Goal: Task Accomplishment & Management: Complete application form

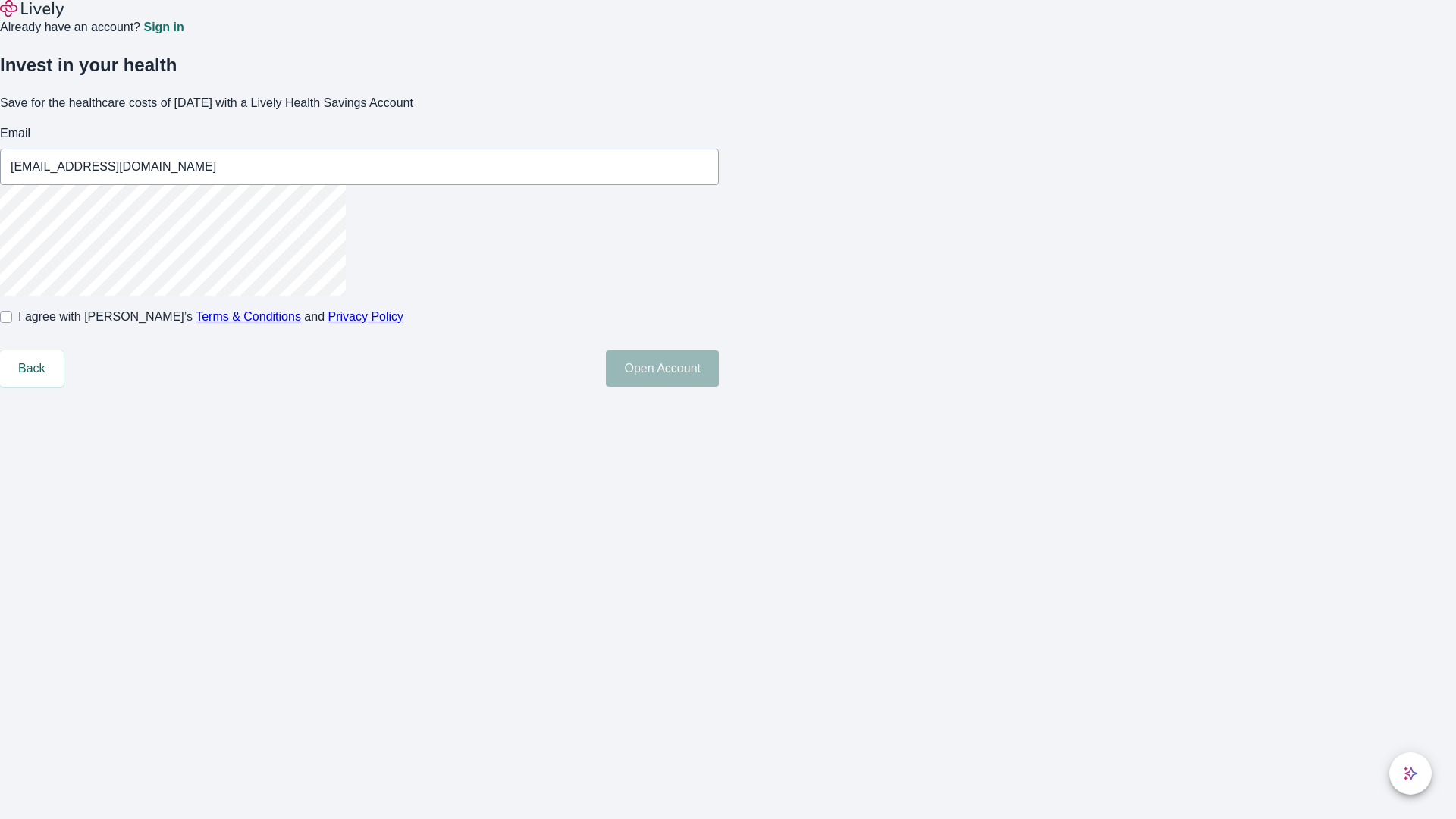
click at [12, 323] on input "I agree with Lively’s Terms & Conditions and Privacy Policy" at bounding box center [6, 317] width 12 height 12
checkbox input "true"
click at [719, 387] on button "Open Account" at bounding box center [662, 368] width 113 height 37
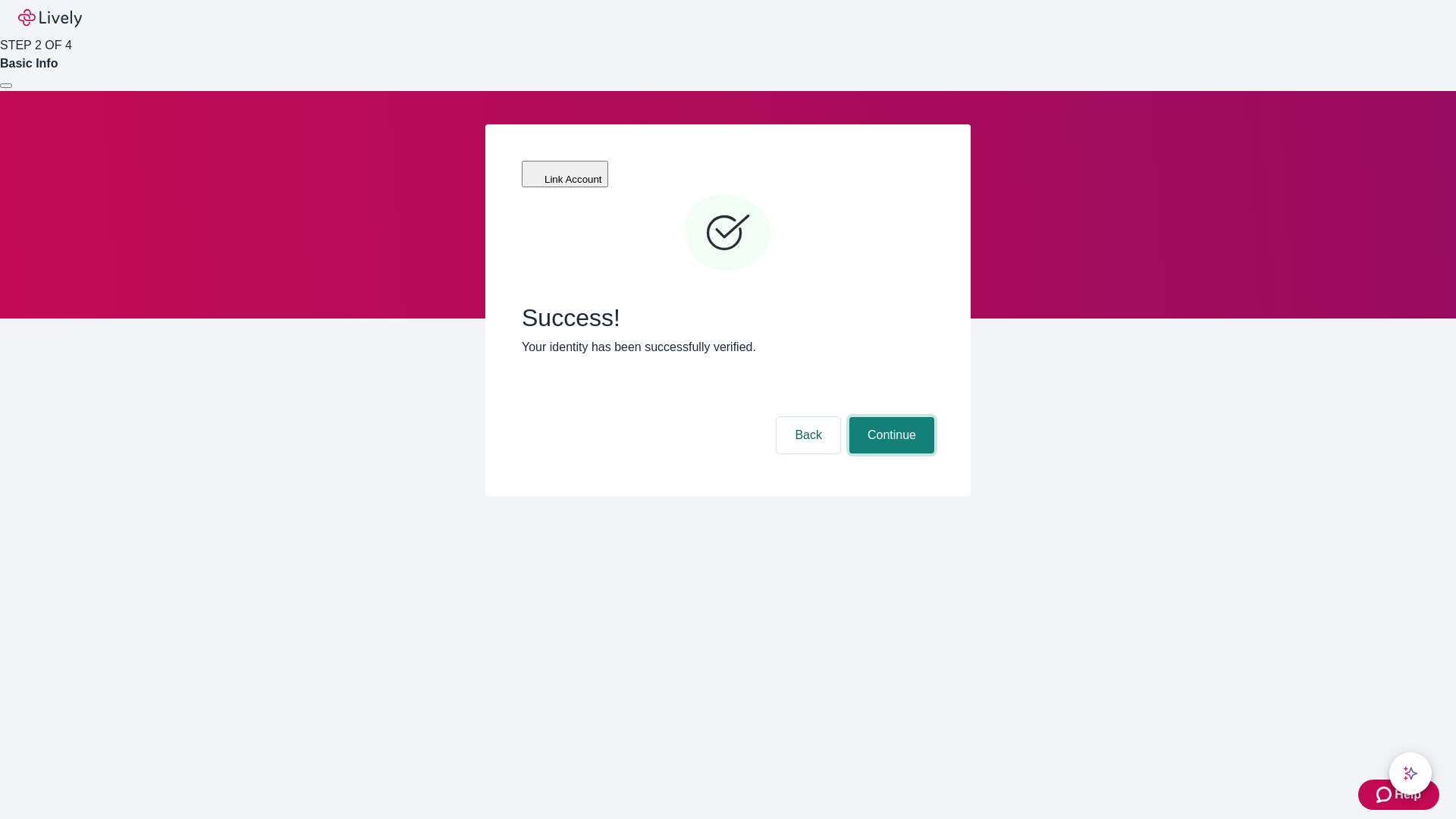
click at [890, 417] on button "Continue" at bounding box center [892, 435] width 85 height 37
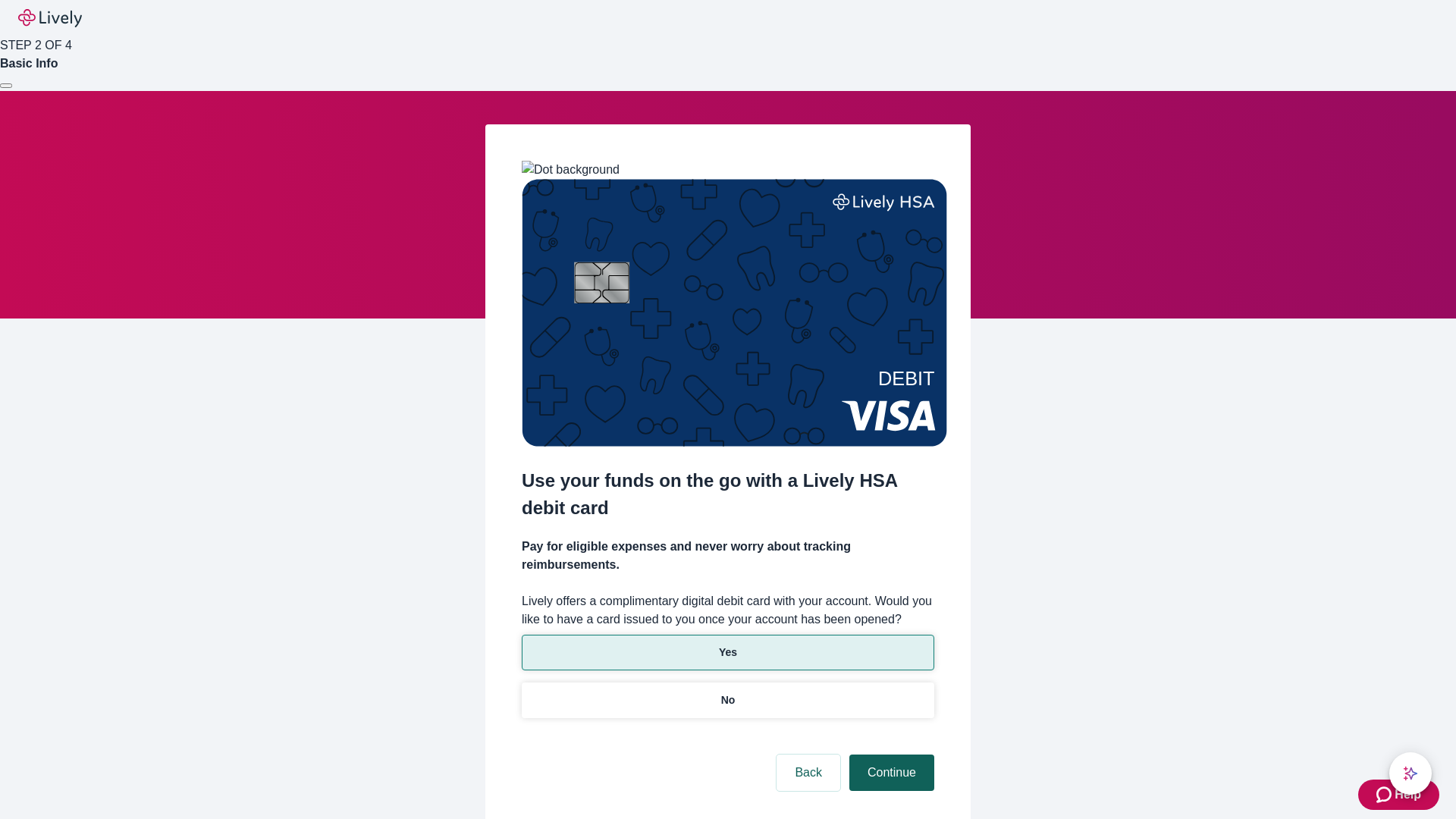
click at [727, 645] on p "Yes" at bounding box center [728, 653] width 18 height 16
click at [890, 755] on button "Continue" at bounding box center [892, 773] width 85 height 37
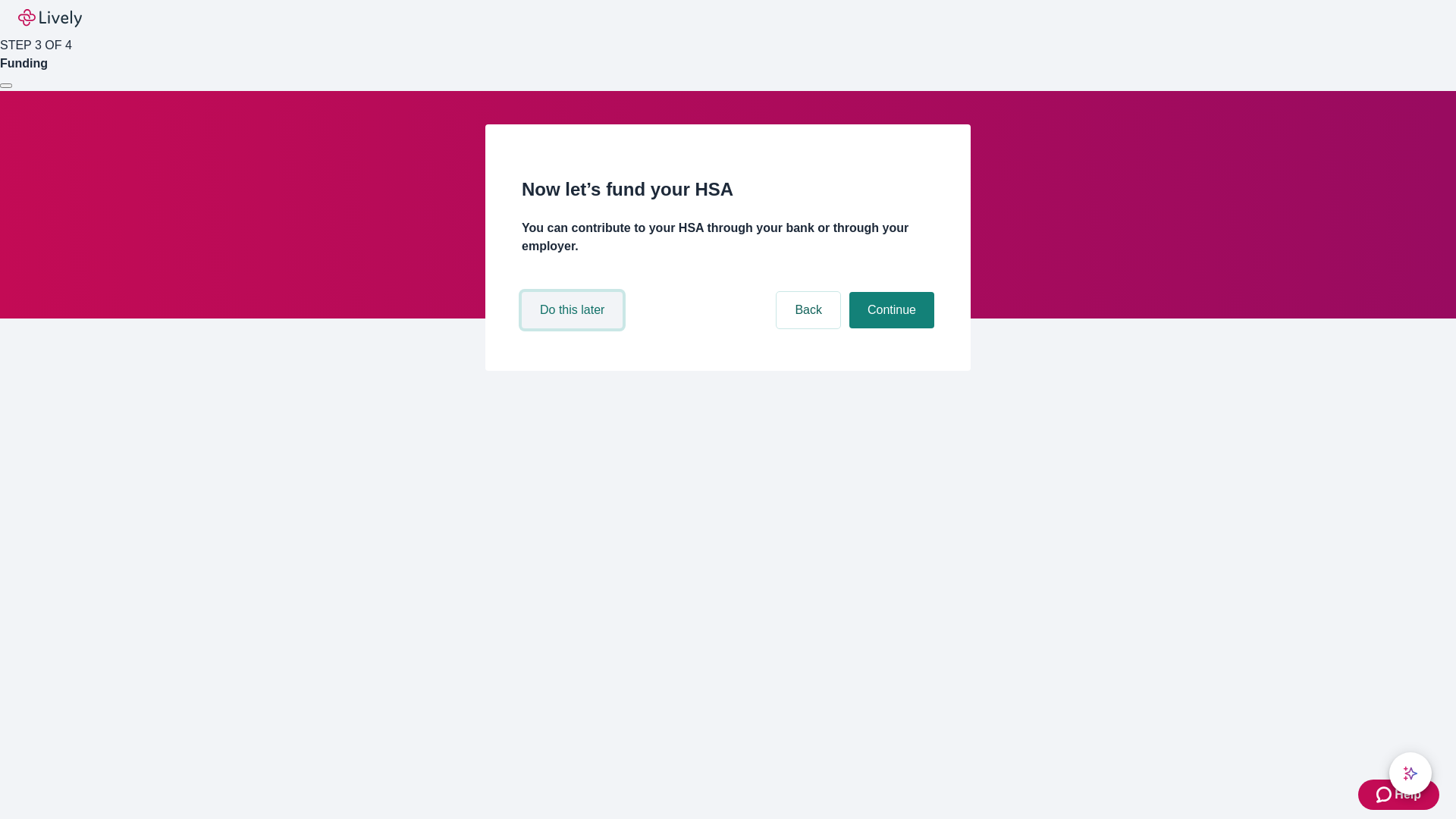
click at [574, 328] on button "Do this later" at bounding box center [572, 310] width 101 height 37
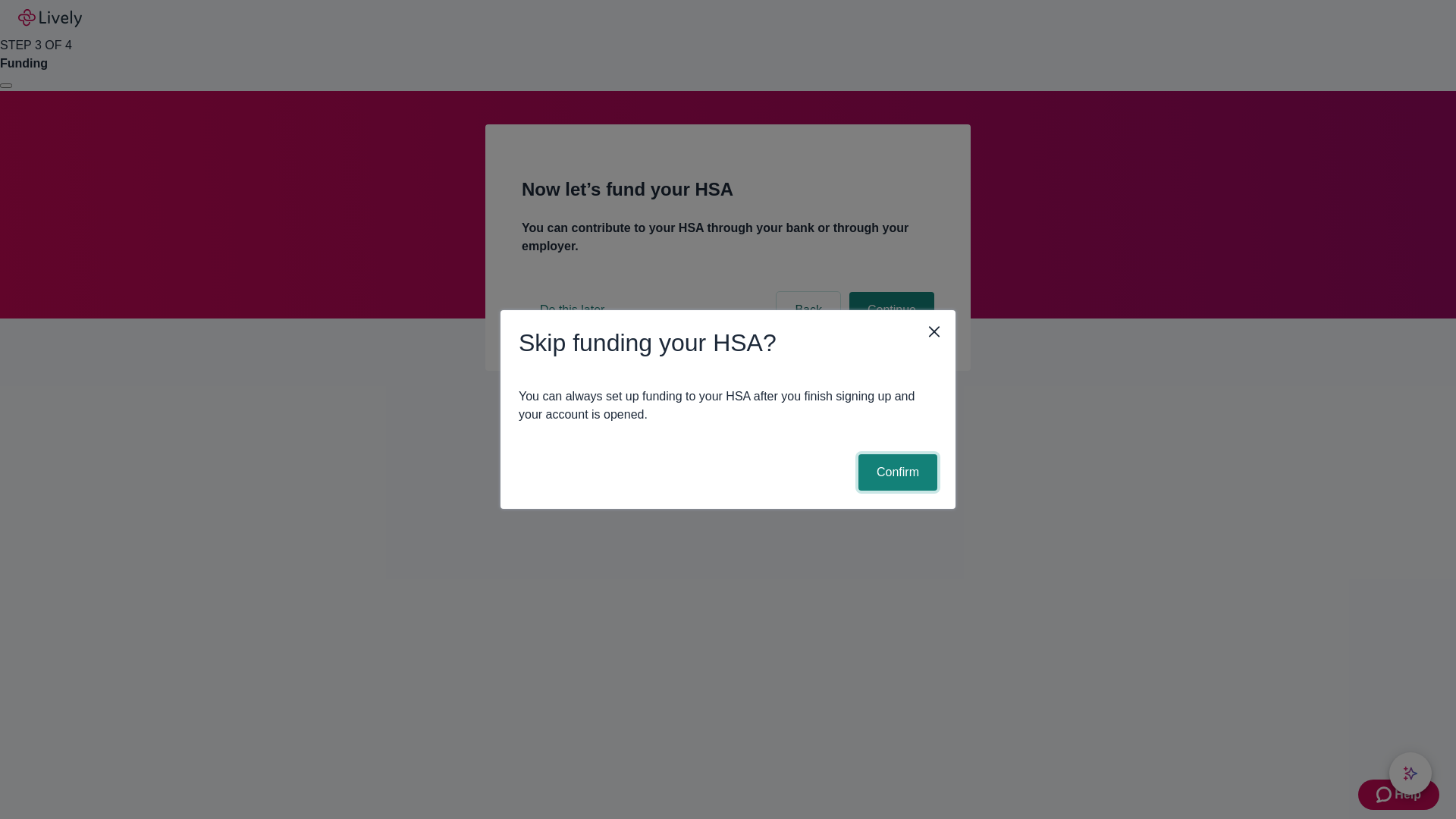
click at [896, 472] on button "Confirm" at bounding box center [897, 472] width 79 height 37
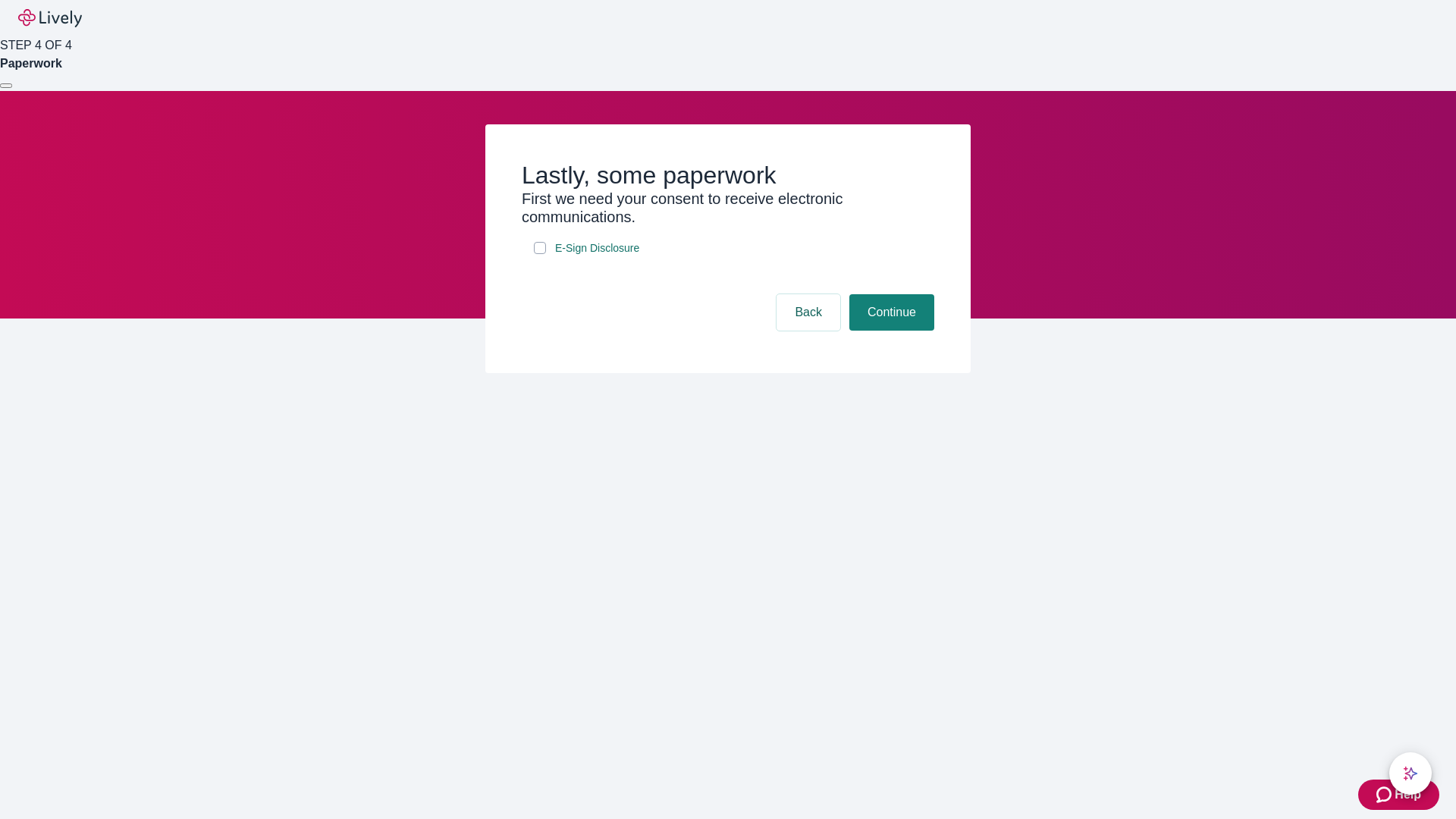
click at [540, 254] on input "E-Sign Disclosure" at bounding box center [540, 247] width 12 height 12
checkbox input "true"
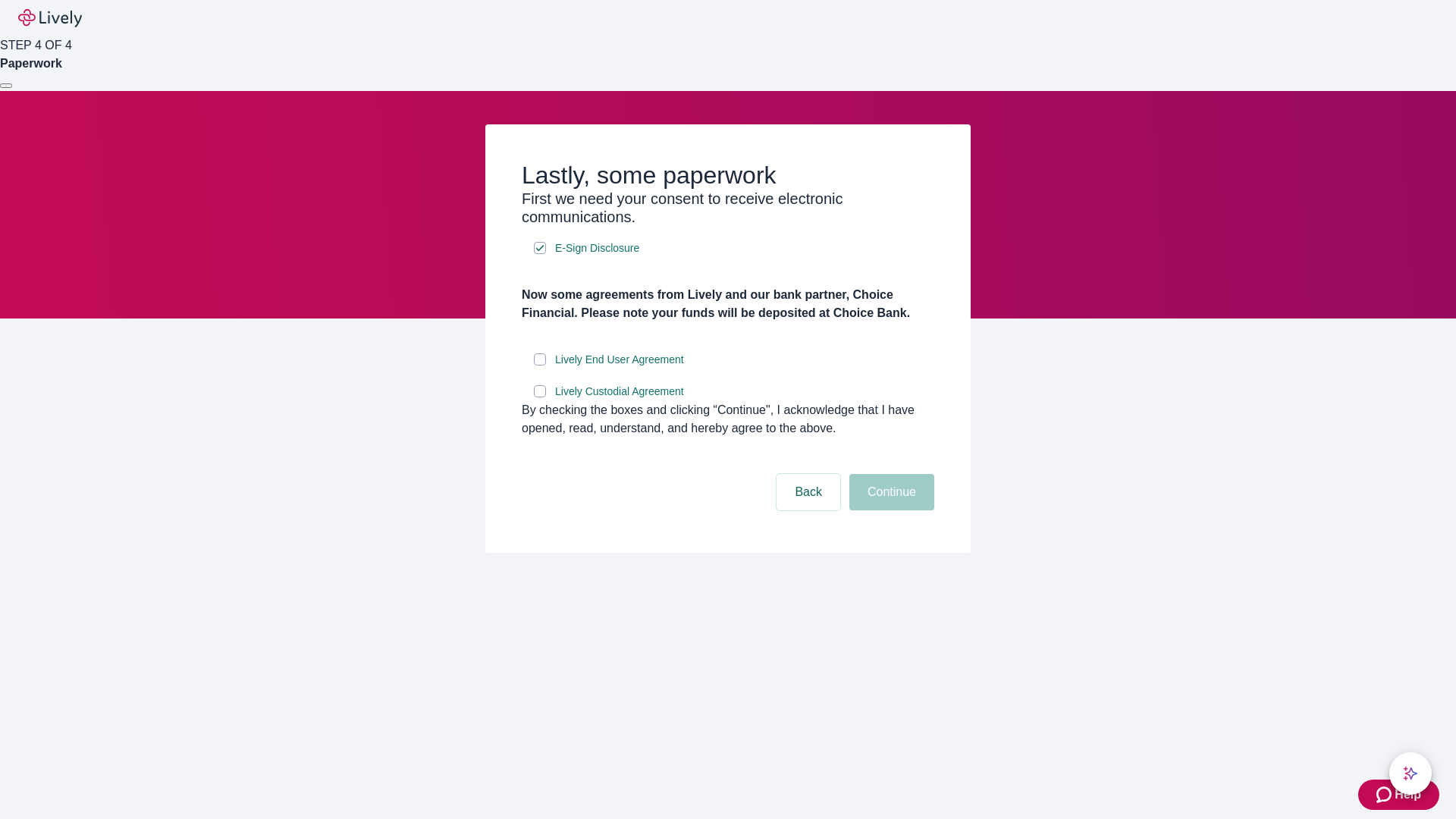
click at [540, 366] on input "Lively End User Agreement" at bounding box center [540, 359] width 12 height 12
checkbox input "true"
click at [540, 397] on input "Lively Custodial Agreement" at bounding box center [540, 391] width 12 height 12
checkbox input "true"
click at [890, 510] on button "Continue" at bounding box center [892, 492] width 85 height 37
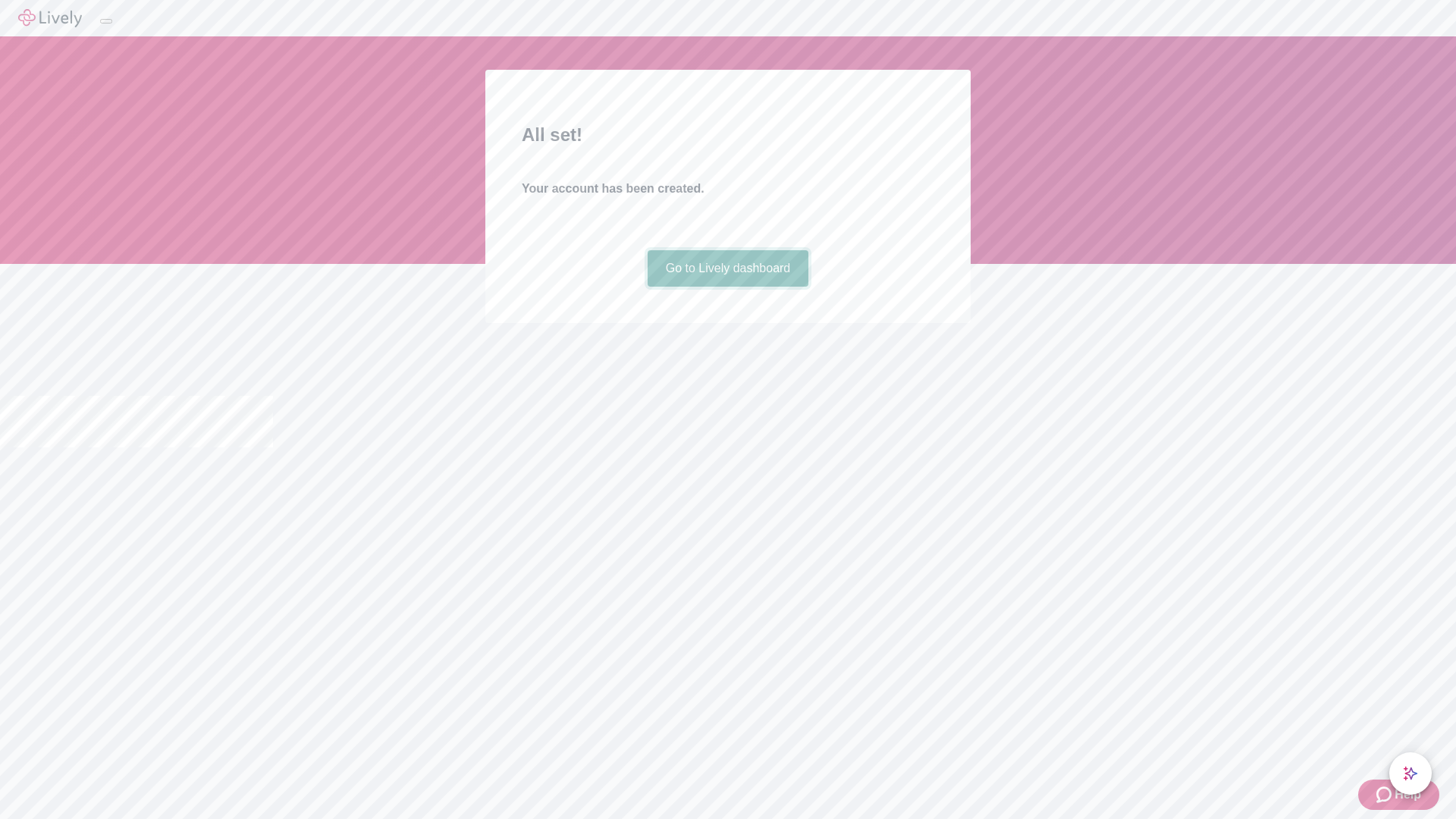
click at [727, 287] on link "Go to Lively dashboard" at bounding box center [728, 268] width 161 height 37
